Goal: Task Accomplishment & Management: Manage account settings

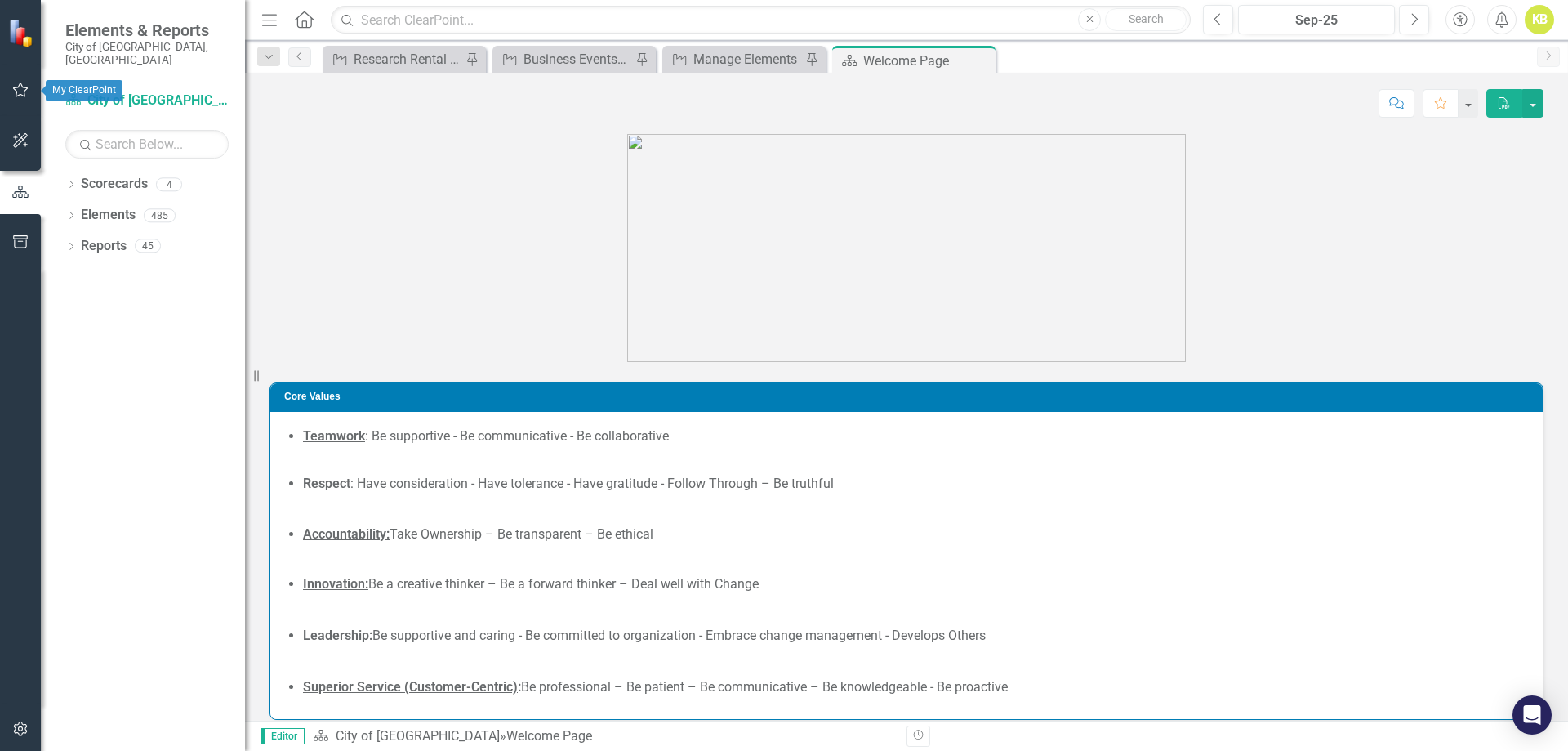
click at [9, 85] on button "button" at bounding box center [20, 90] width 36 height 34
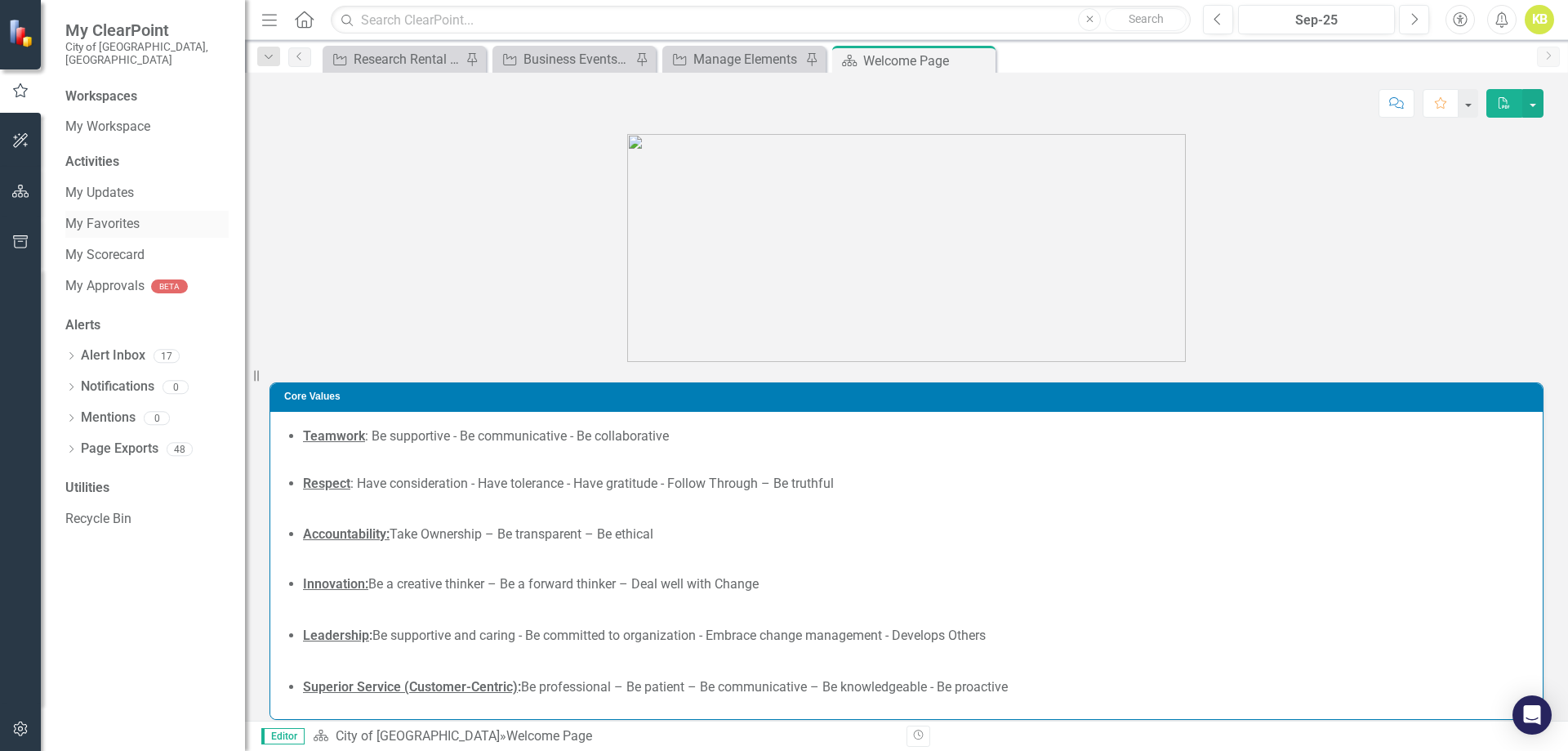
click at [90, 211] on div "My Favorites" at bounding box center [147, 224] width 163 height 27
click at [93, 215] on link "My Favorites" at bounding box center [147, 224] width 163 height 19
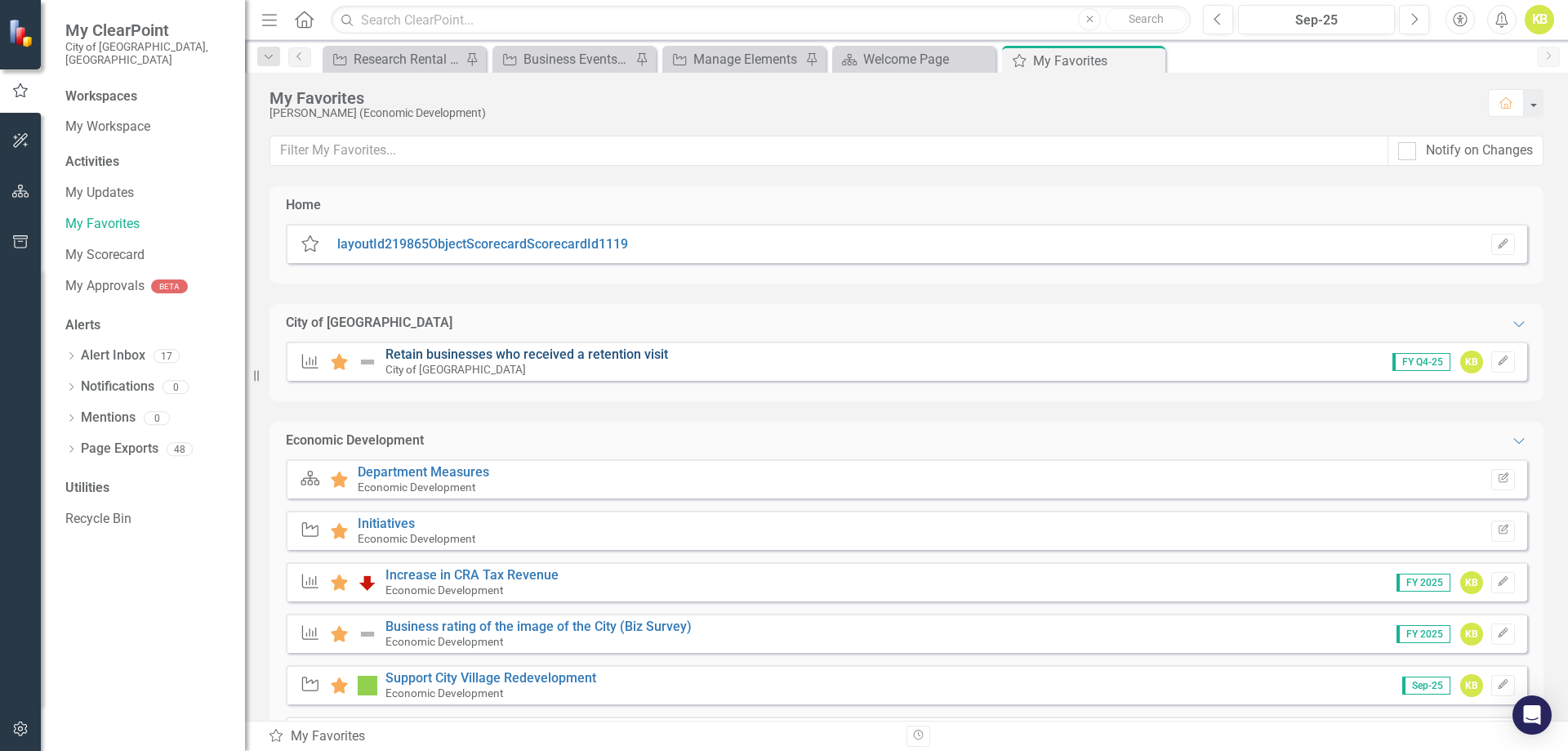
click at [508, 348] on link "Retain businesses who received a retention visit" at bounding box center [527, 354] width 283 height 16
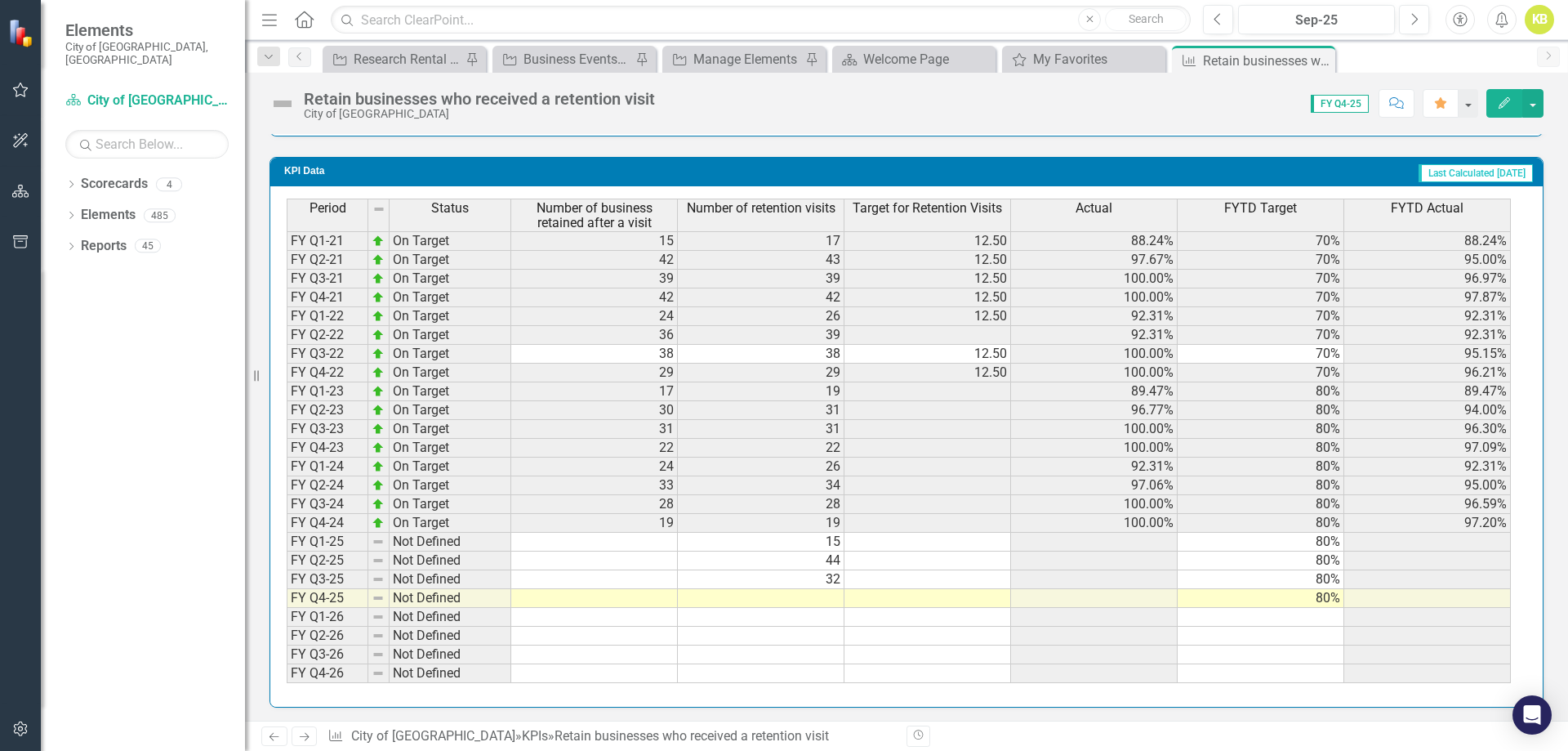
scroll to position [1428, 0]
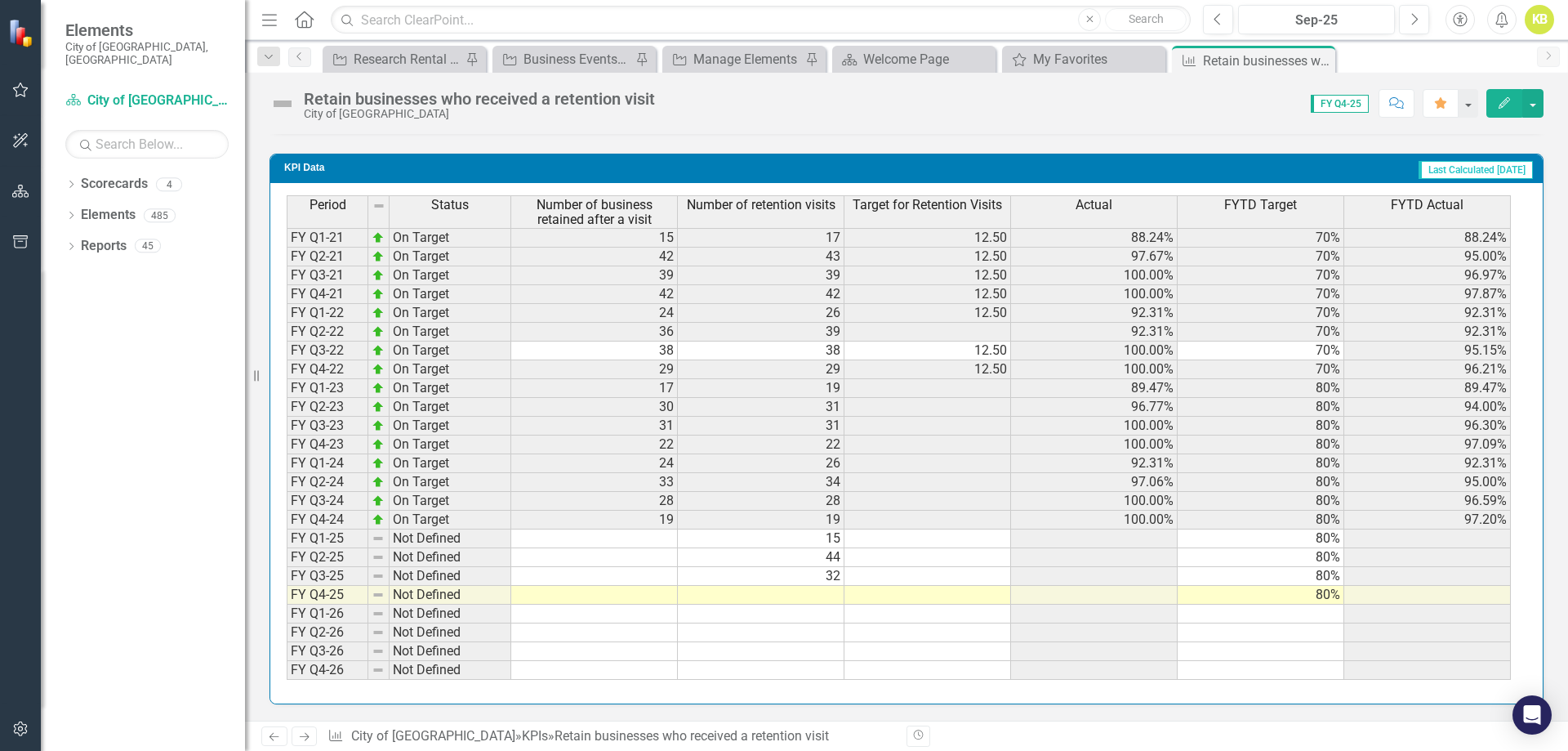
click at [777, 533] on td "15" at bounding box center [762, 538] width 167 height 19
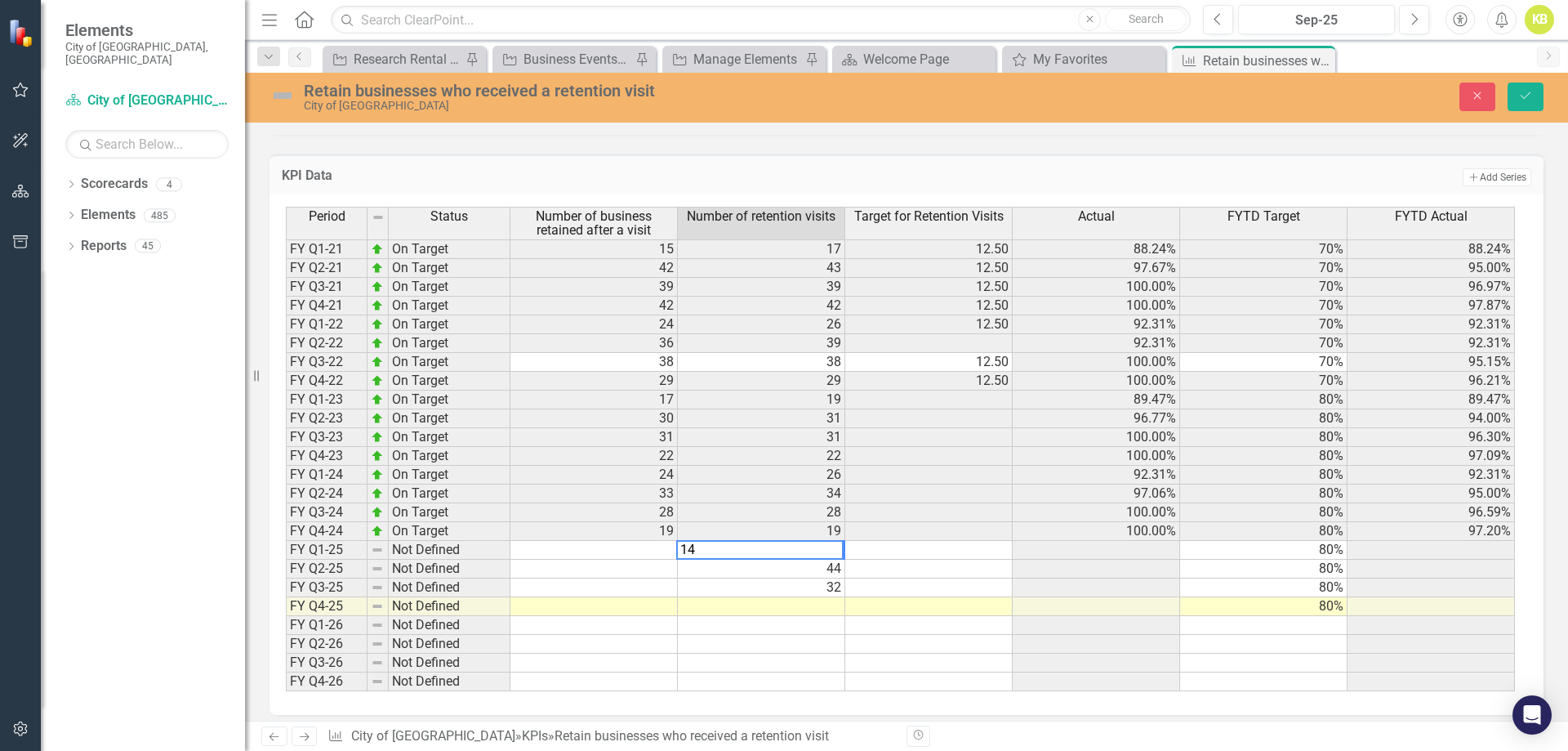
click at [796, 558] on textarea "14" at bounding box center [760, 550] width 168 height 20
click at [797, 571] on td "44" at bounding box center [762, 568] width 168 height 19
click at [659, 547] on td at bounding box center [594, 550] width 168 height 19
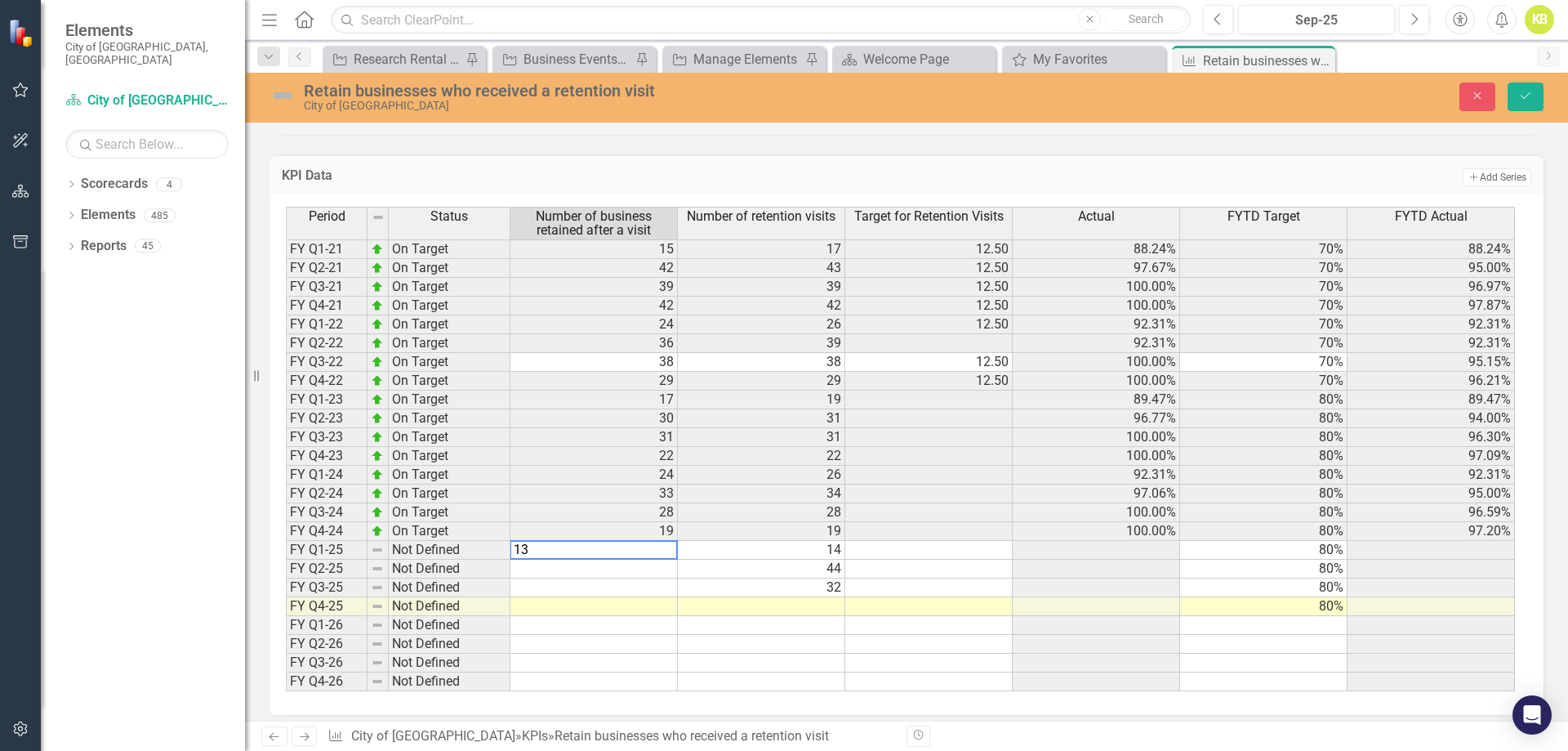
click at [824, 568] on td "44" at bounding box center [762, 568] width 168 height 19
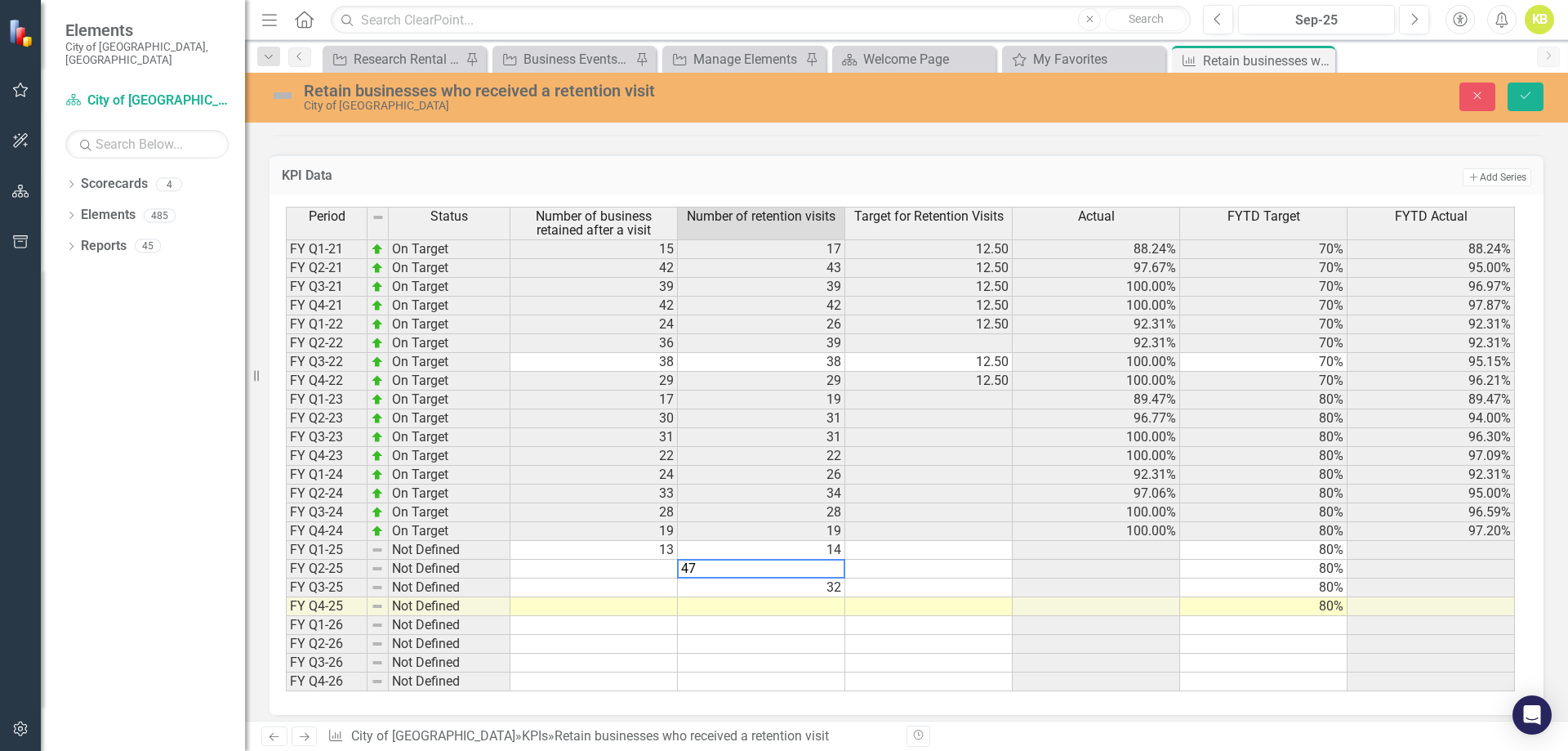
type textarea "47"
click at [629, 570] on td at bounding box center [594, 568] width 168 height 19
click at [730, 586] on td "32" at bounding box center [762, 587] width 168 height 19
type textarea "53"
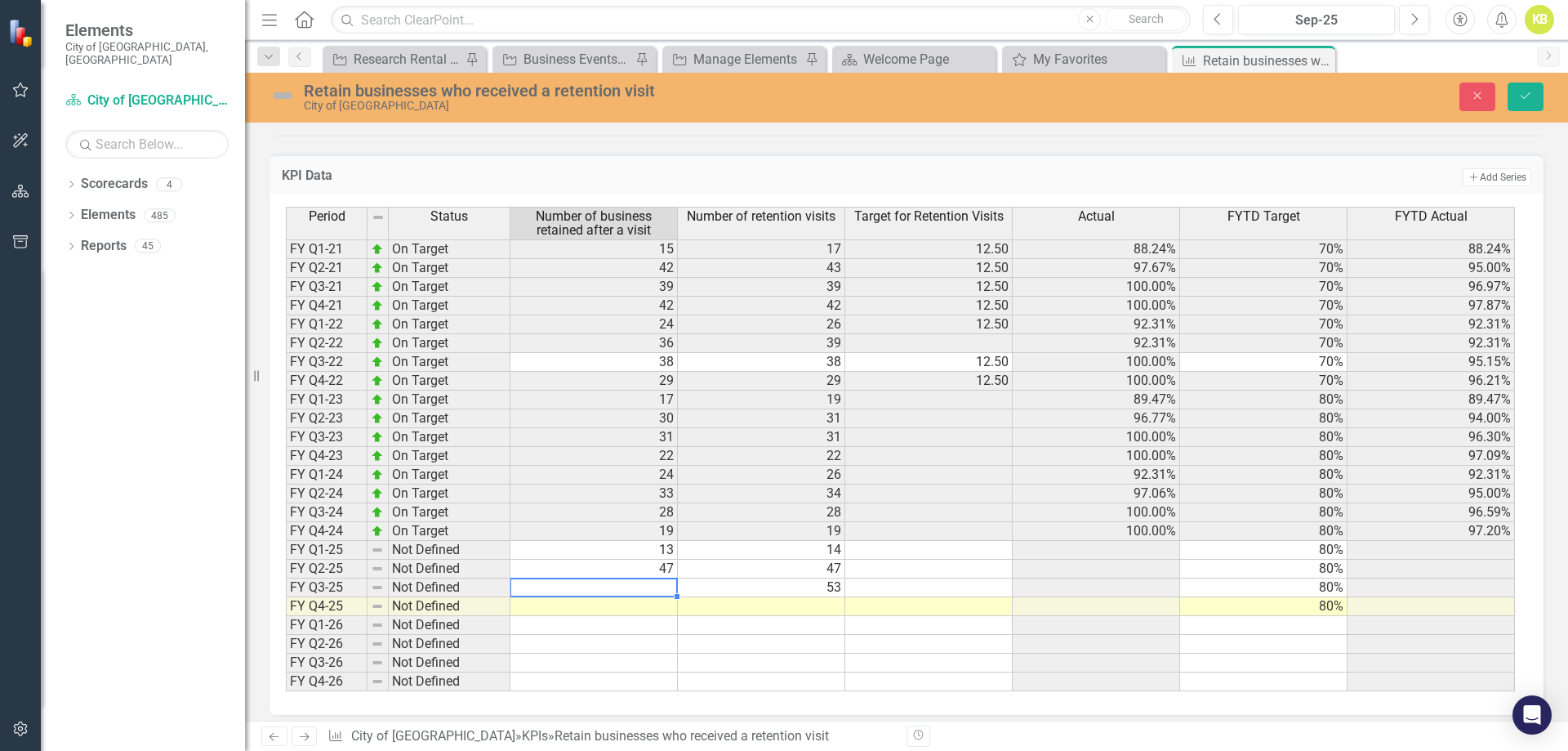
click at [660, 588] on td at bounding box center [594, 587] width 168 height 19
type textarea "53"
click at [770, 601] on td at bounding box center [762, 606] width 168 height 19
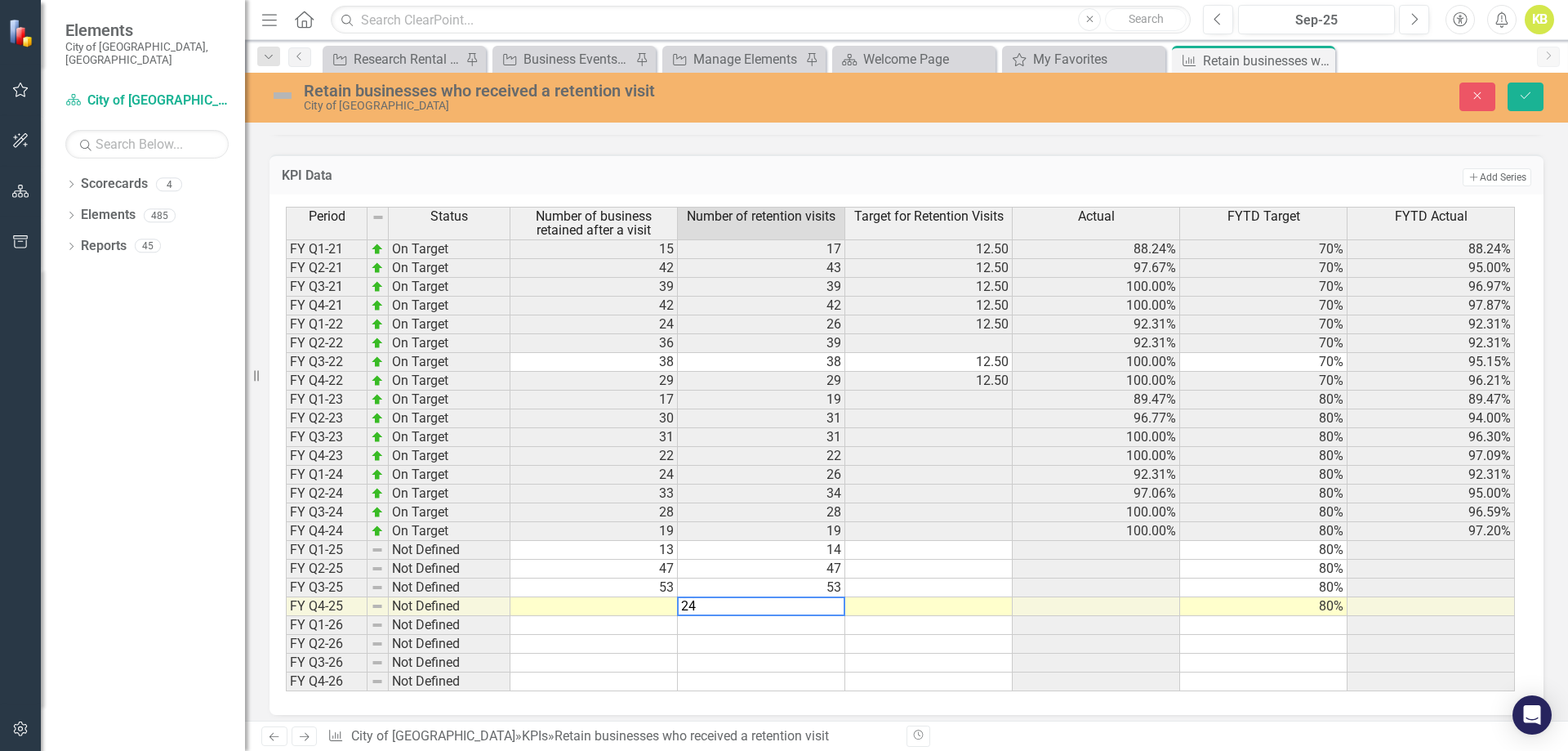
type textarea "24"
click at [657, 611] on td at bounding box center [594, 606] width 168 height 19
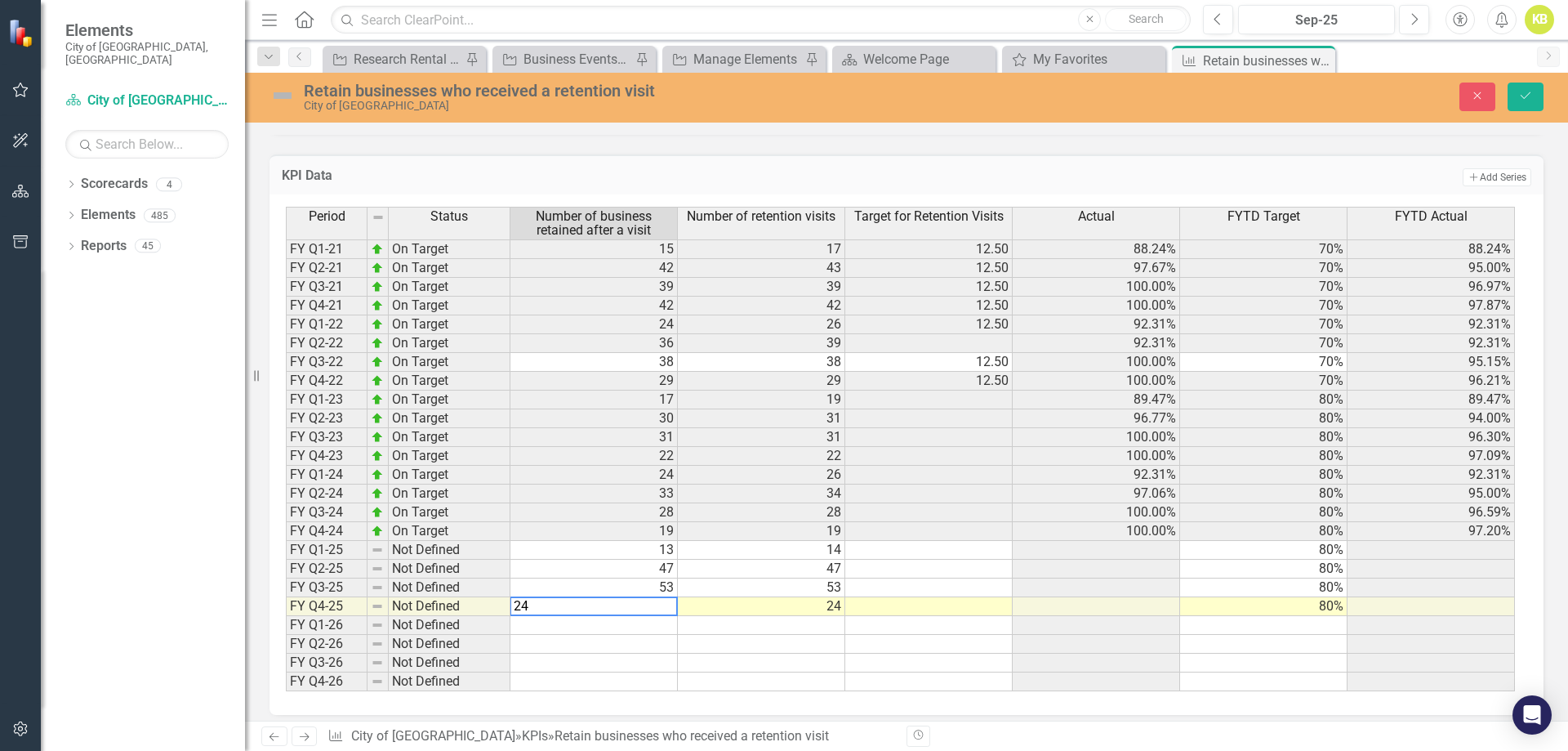
type textarea "24"
click at [671, 618] on td at bounding box center [594, 624] width 168 height 19
click at [1538, 94] on button "Save" at bounding box center [1526, 96] width 36 height 28
